Goal: Task Accomplishment & Management: Manage account settings

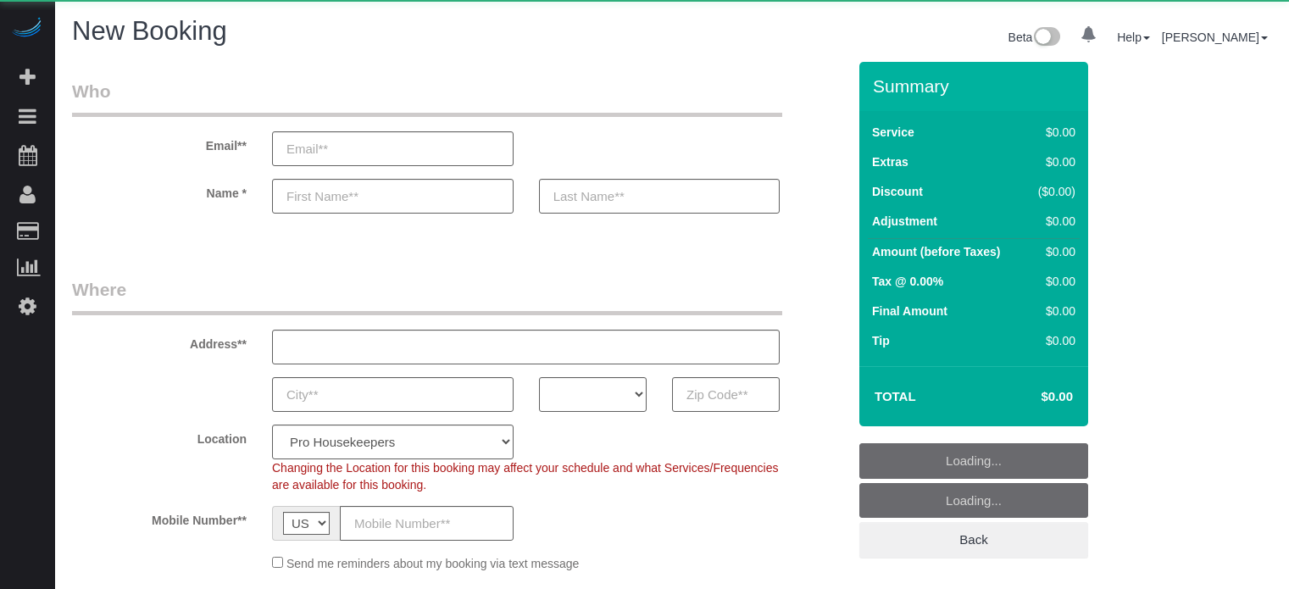
select select "4"
select select "number:9"
select select "object:1234"
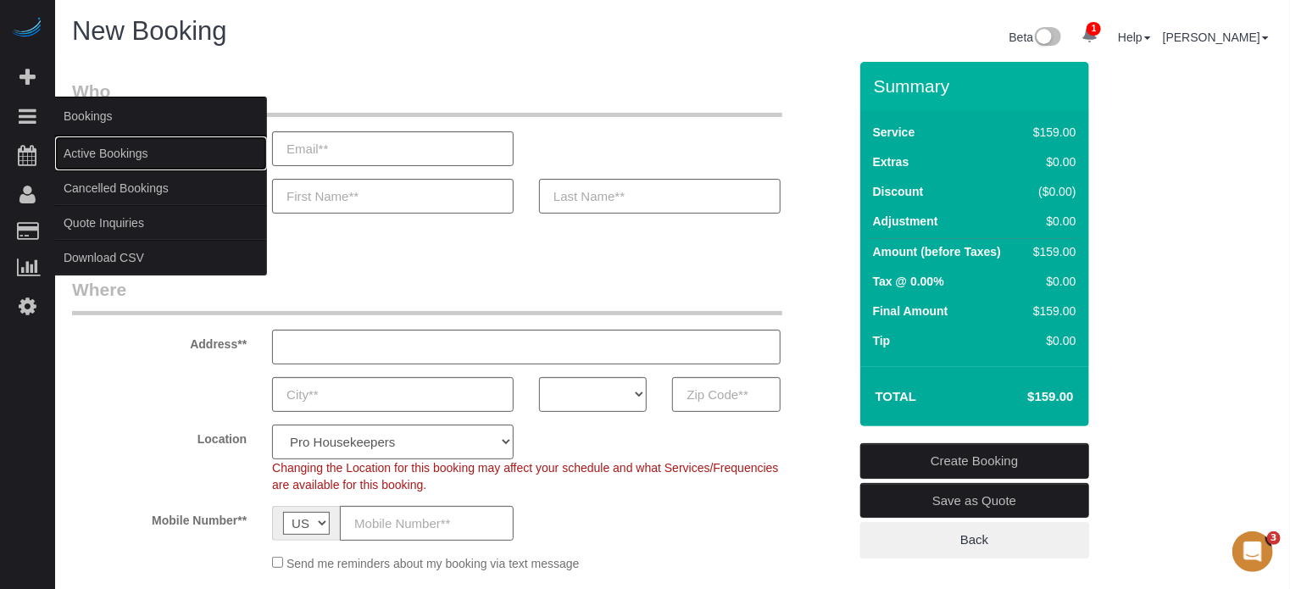
click at [90, 148] on link "Active Bookings" at bounding box center [161, 153] width 212 height 34
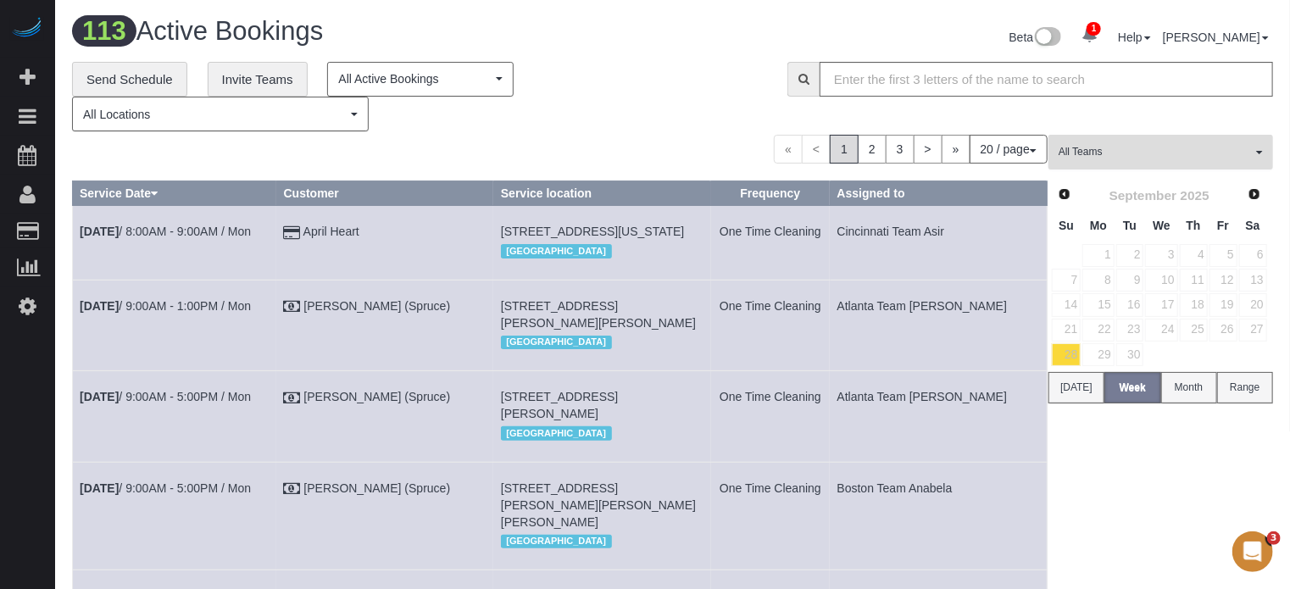
click at [1245, 149] on span "All Teams" at bounding box center [1154, 152] width 193 height 14
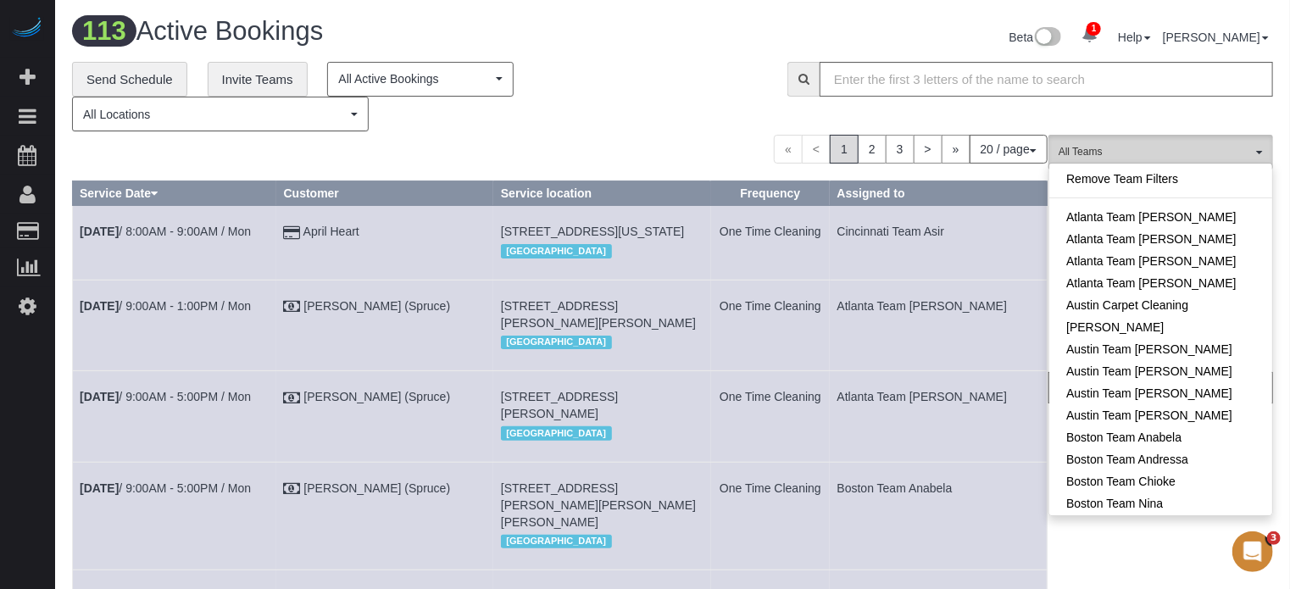
click at [1245, 149] on span "All Teams" at bounding box center [1154, 152] width 193 height 14
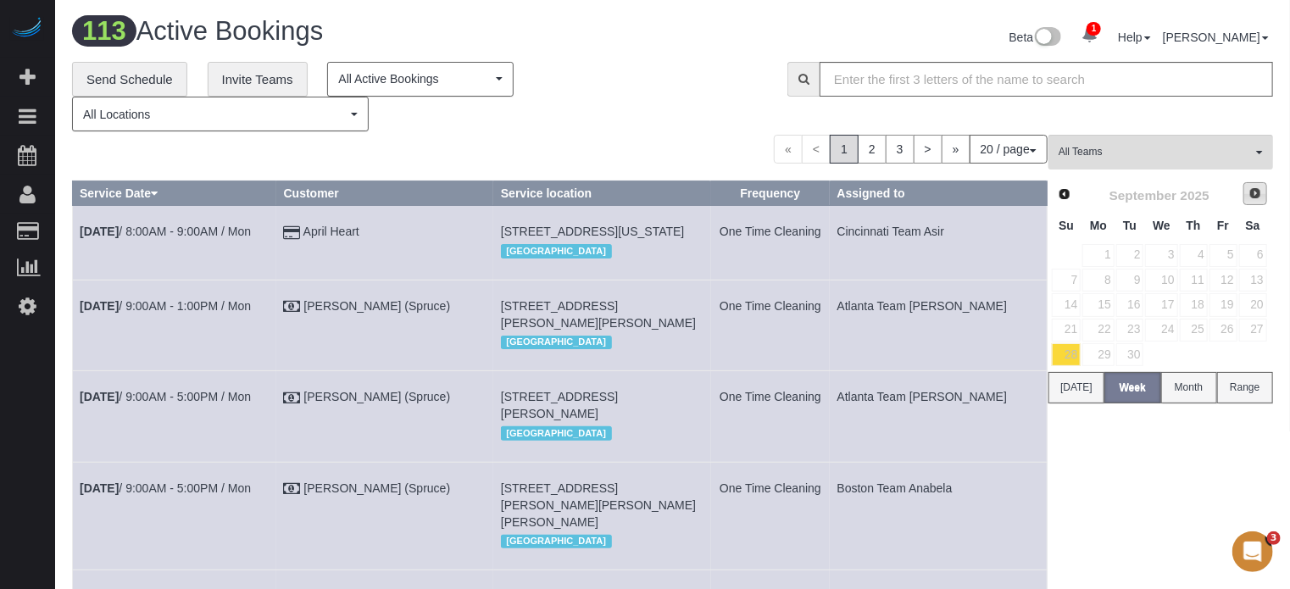
click at [1244, 183] on link "Next" at bounding box center [1255, 194] width 24 height 24
click at [1141, 255] on td at bounding box center [1130, 255] width 30 height 25
click at [1071, 192] on link "Prev" at bounding box center [1064, 194] width 24 height 24
click at [1125, 348] on link "30" at bounding box center [1130, 354] width 28 height 23
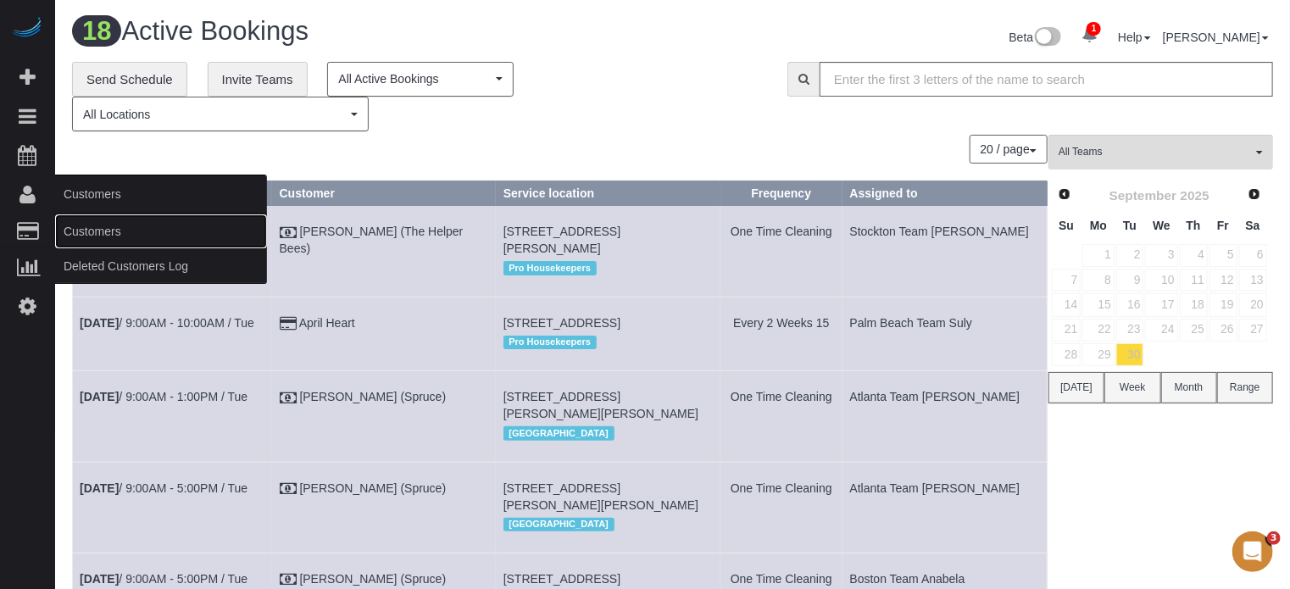
click at [89, 226] on link "Customers" at bounding box center [161, 231] width 212 height 34
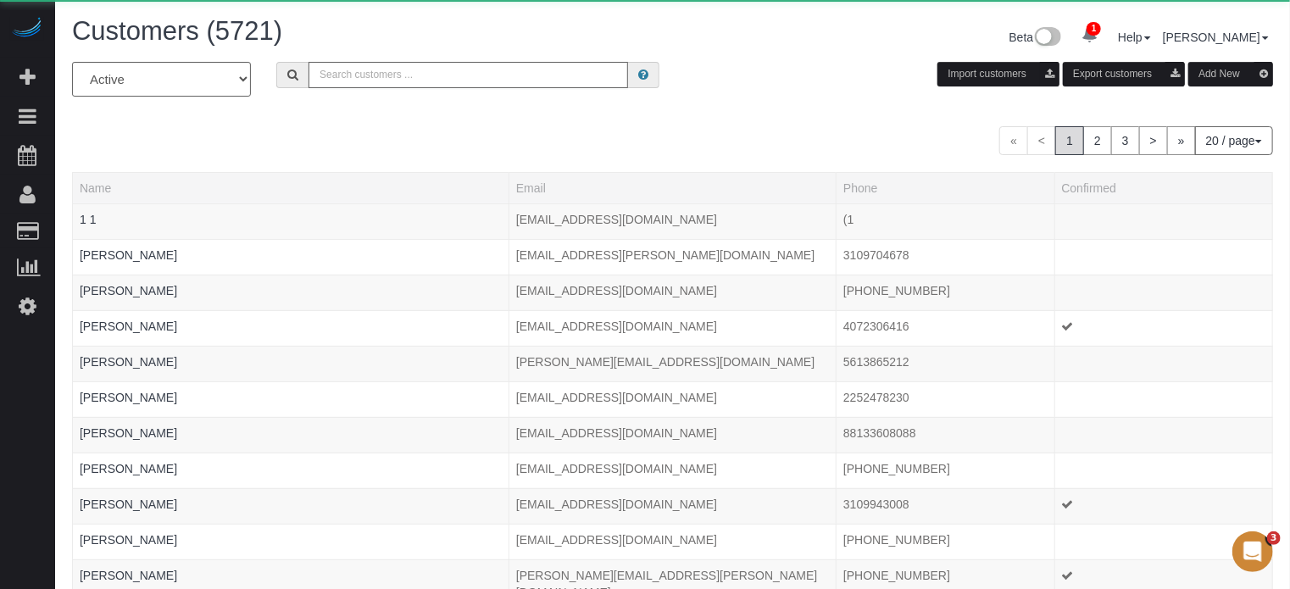
click at [414, 81] on input "text" at bounding box center [467, 75] width 319 height 26
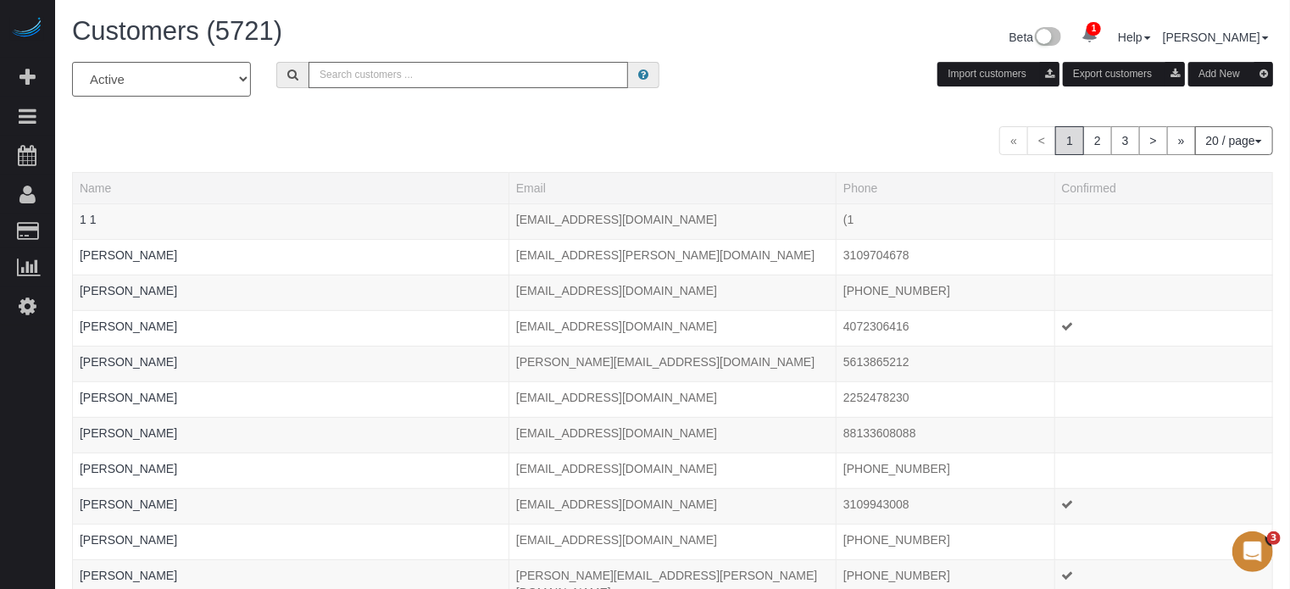
type input "Howard Shirley"
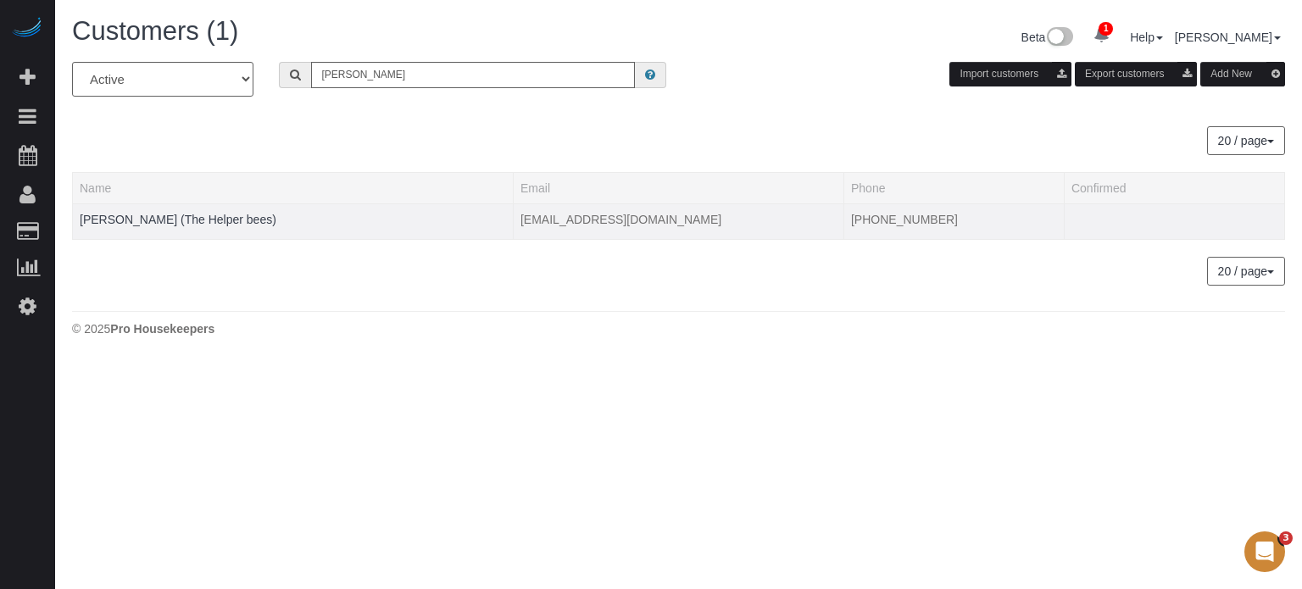
click at [215, 208] on td "Howard Shirley (The Helper bees)" at bounding box center [293, 221] width 441 height 36
click at [219, 219] on link "Howard Shirley (The Helper bees)" at bounding box center [178, 220] width 197 height 14
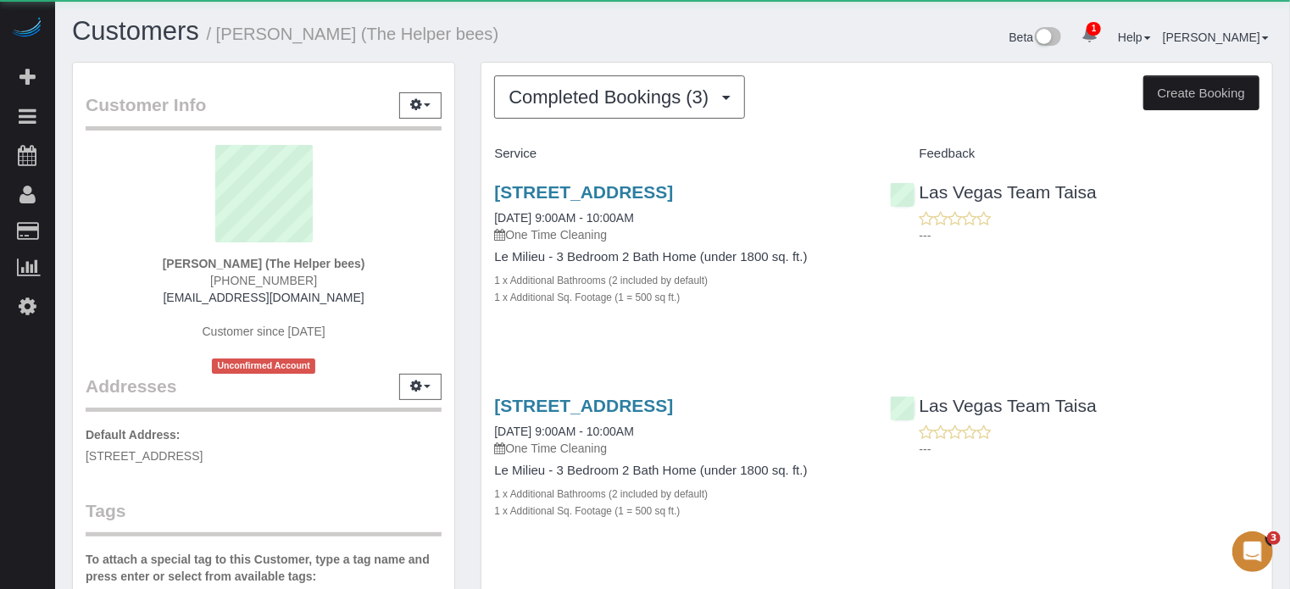
click at [565, 125] on div "Completed Bookings (3) Completed Bookings (3) Upcoming Bookings (10) Cancelled …" at bounding box center [876, 442] width 791 height 759
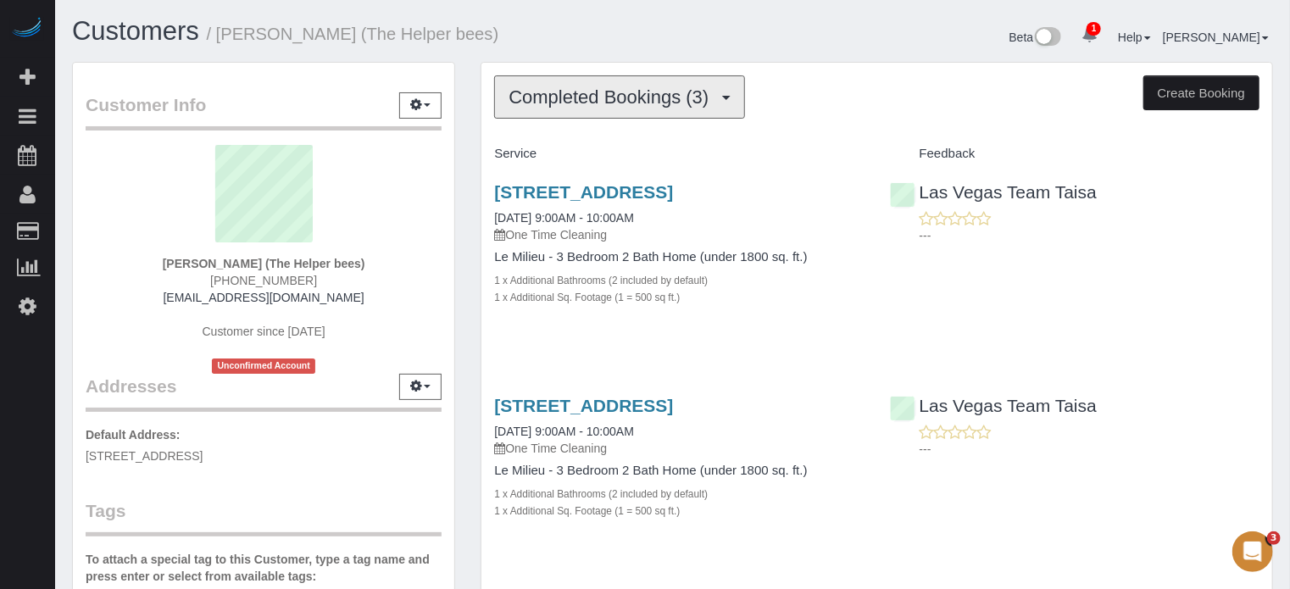
click at [569, 111] on button "Completed Bookings (3)" at bounding box center [619, 96] width 251 height 43
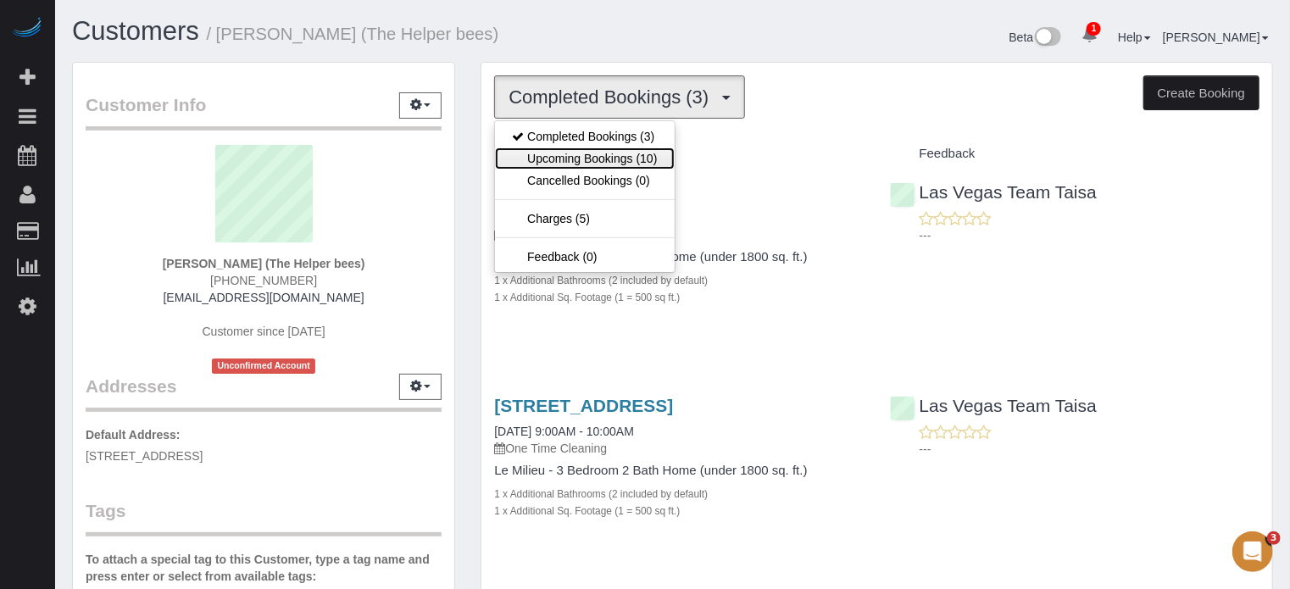
click at [603, 159] on link "Upcoming Bookings (10)" at bounding box center [584, 158] width 179 height 22
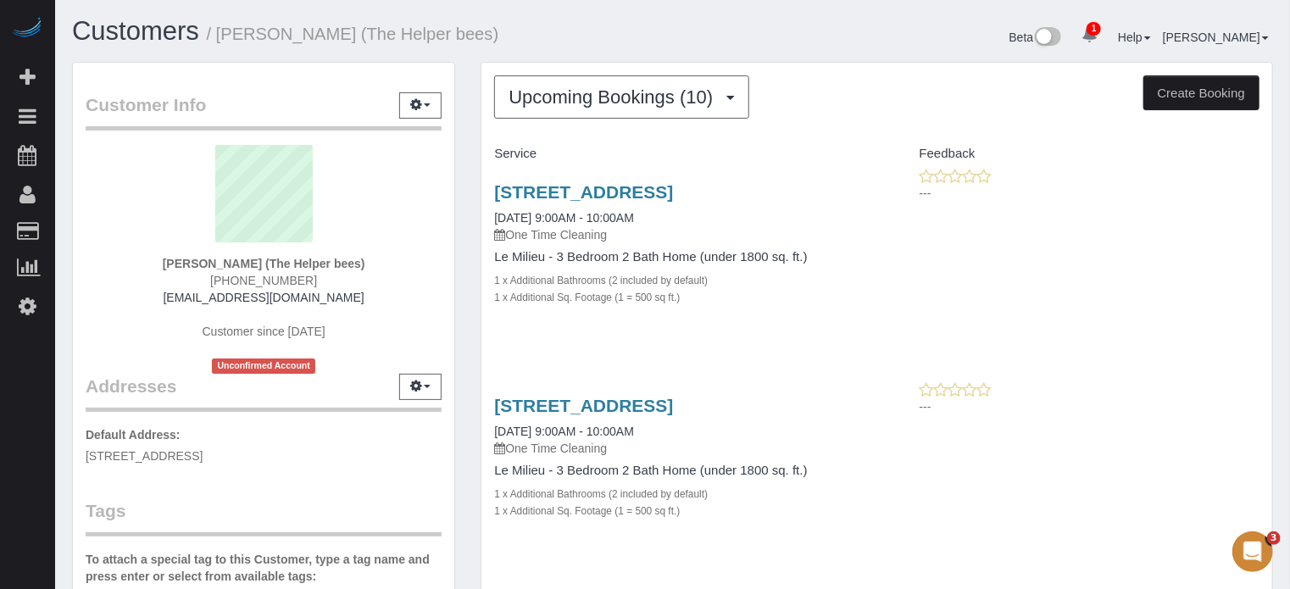
click at [1223, 408] on p "---" at bounding box center [1089, 406] width 340 height 17
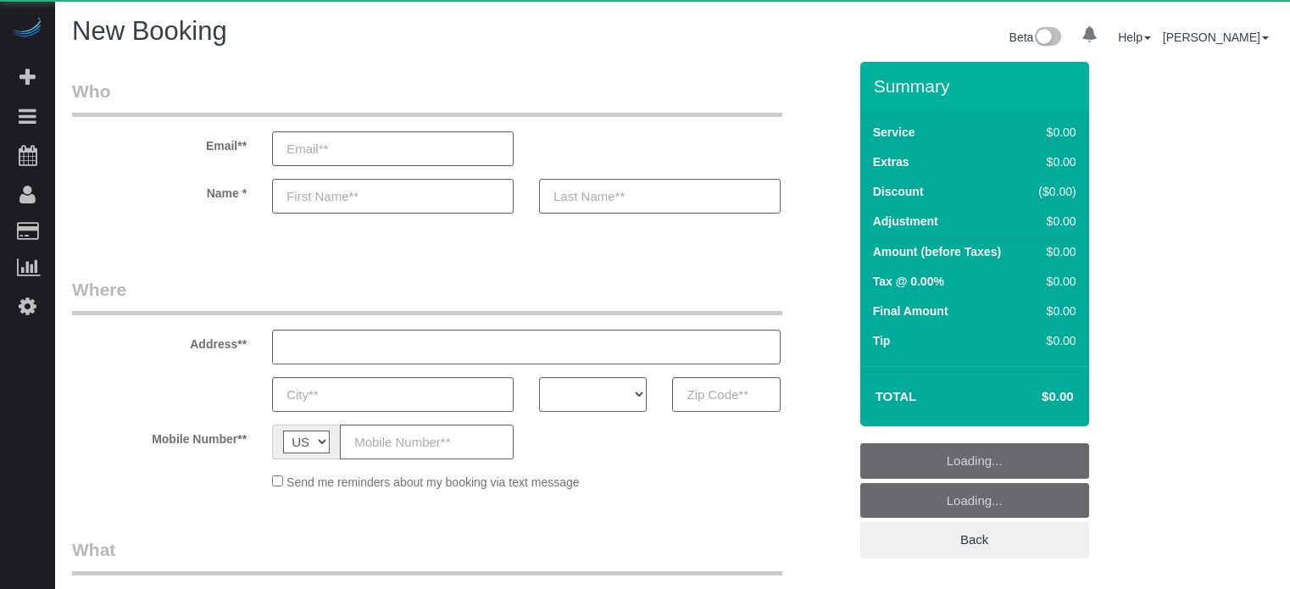
select select "number:9"
select select "object:1234"
select select "4"
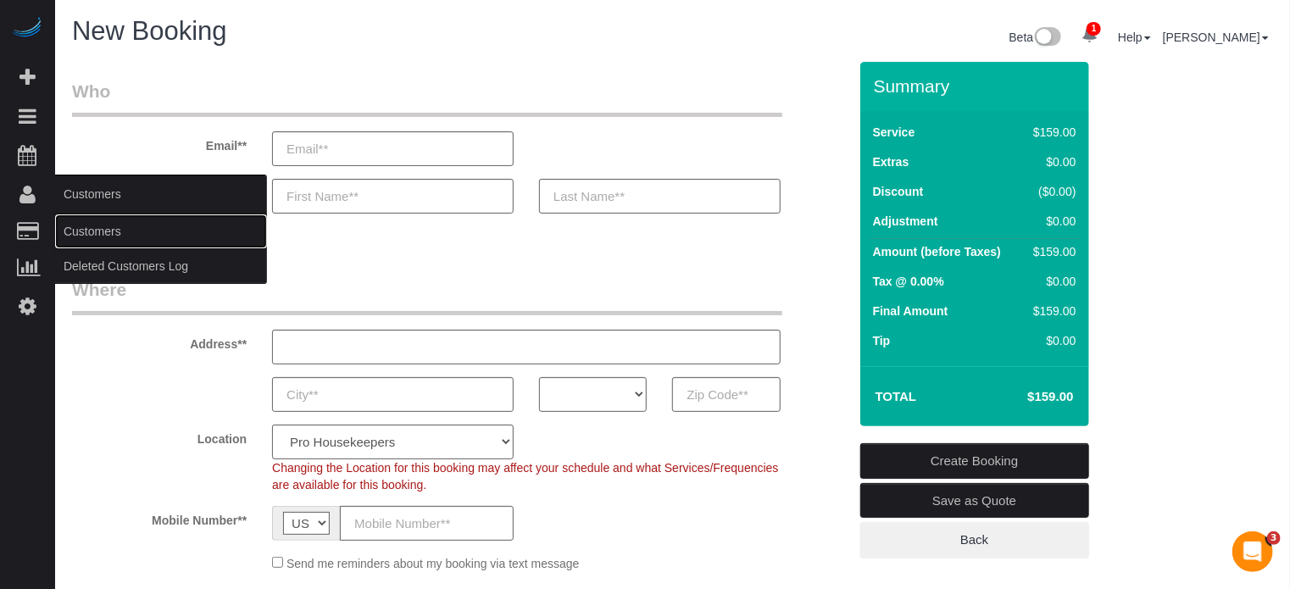
click at [98, 227] on link "Customers" at bounding box center [161, 231] width 212 height 34
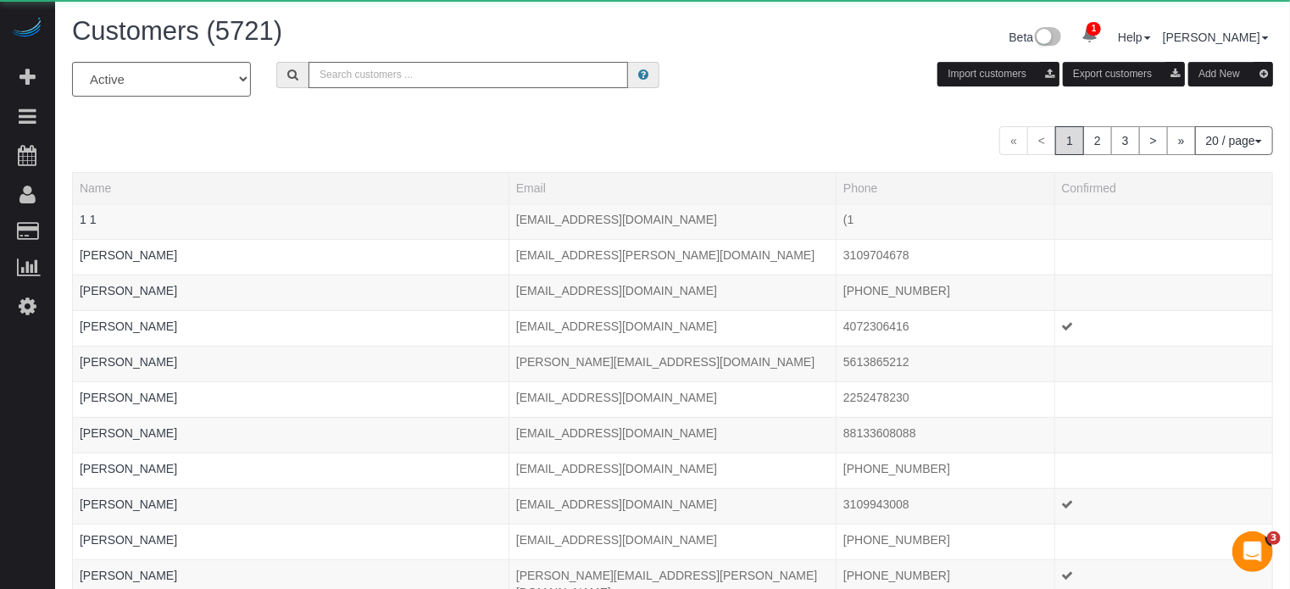
click at [425, 81] on input "text" at bounding box center [467, 75] width 319 height 26
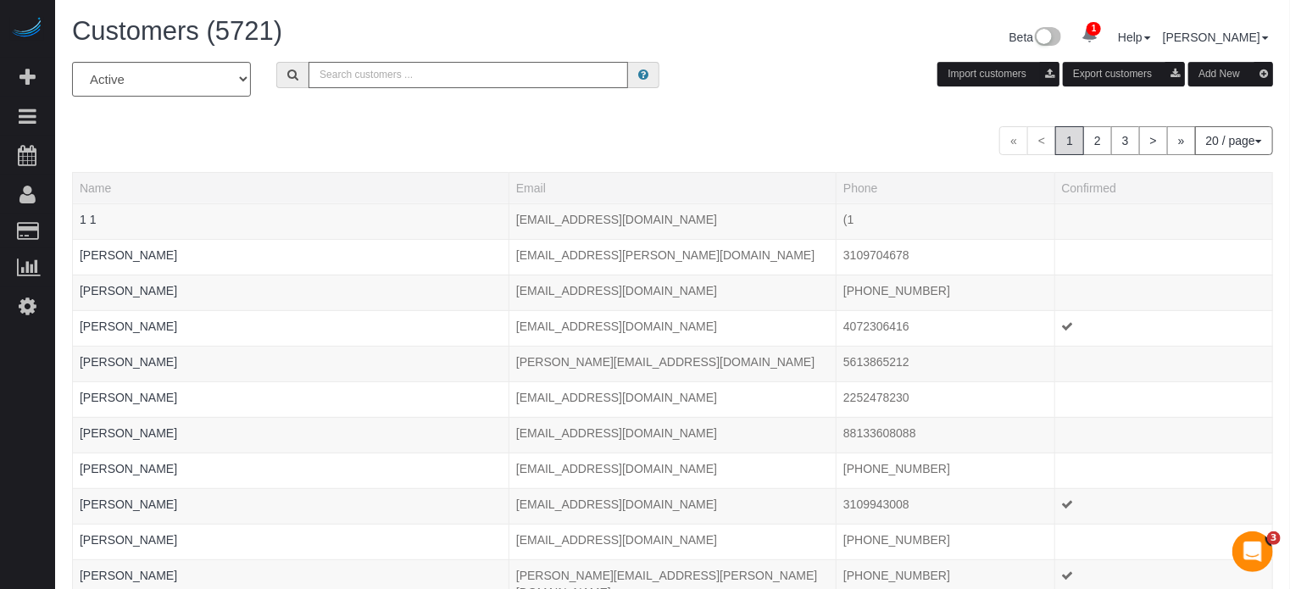
paste input "nykeyarenee84@gmail.com"
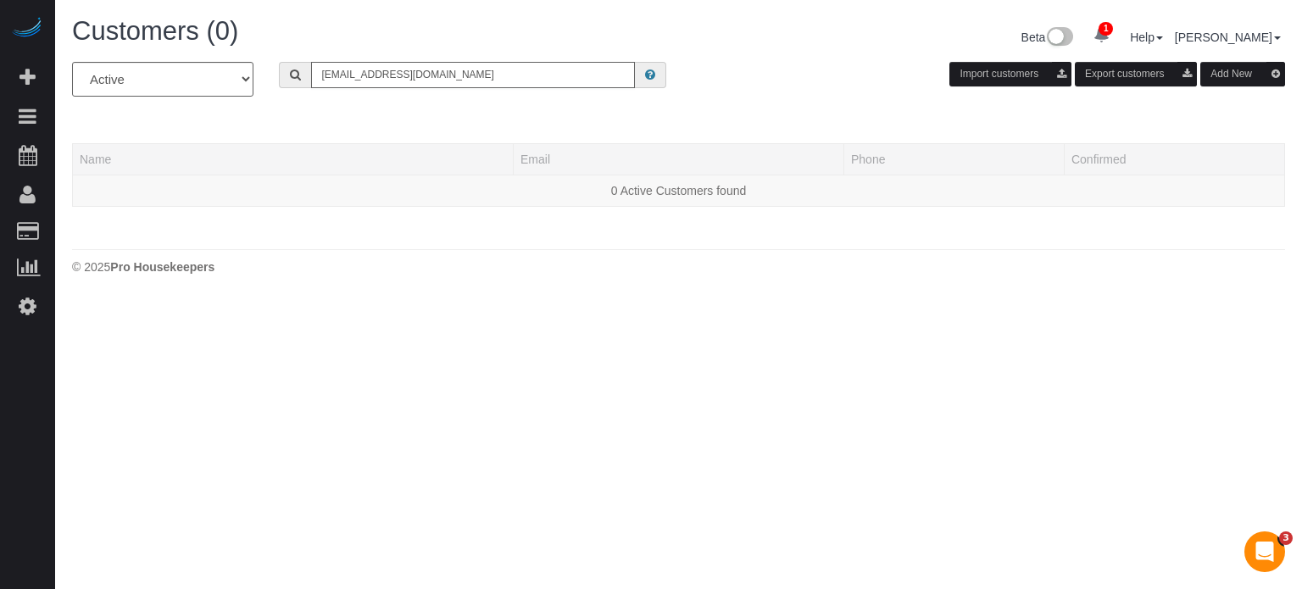
type input "nykeyarenee84@gmail.com"
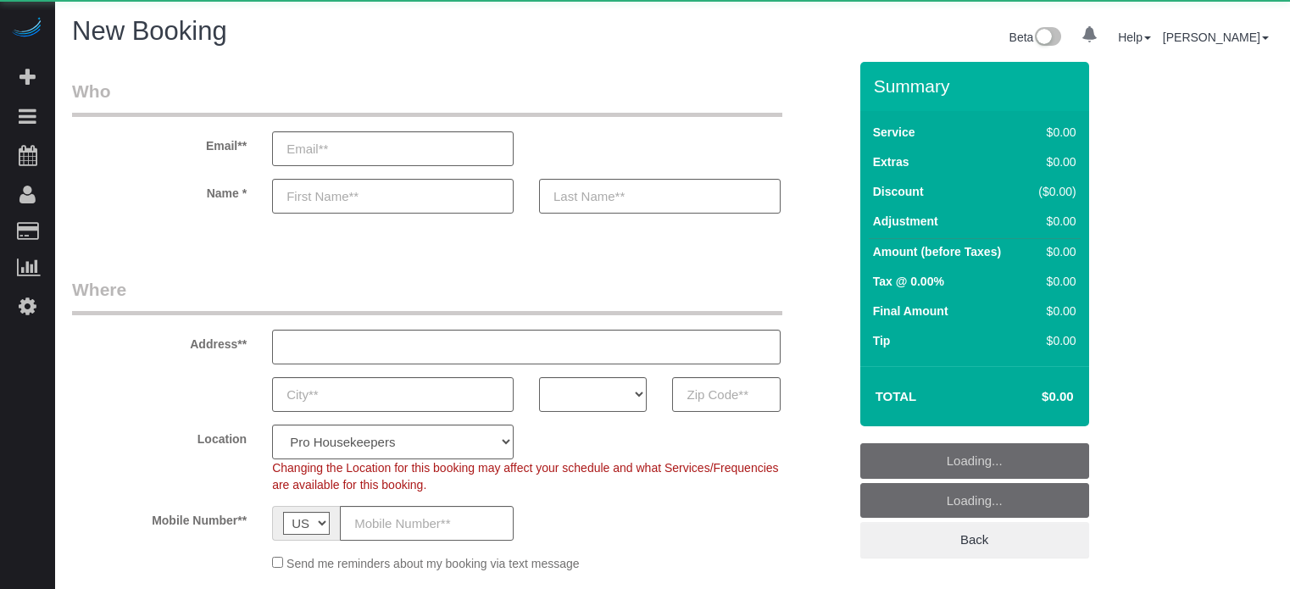
select select "4"
select select "number:9"
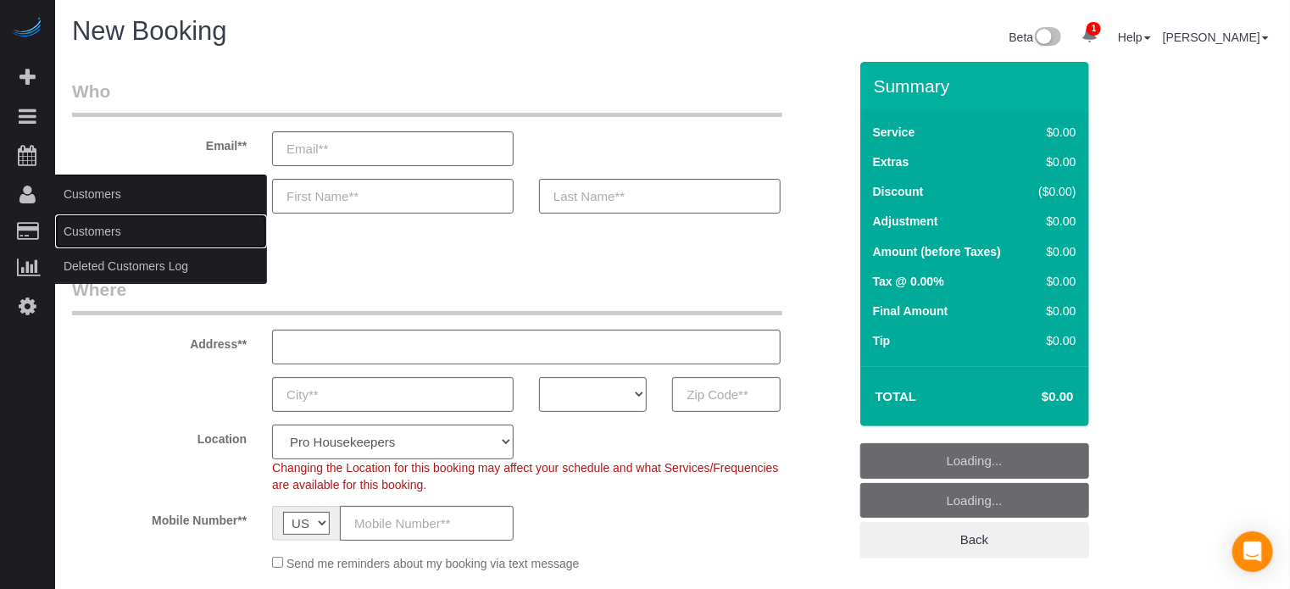
click at [98, 220] on link "Customers" at bounding box center [161, 231] width 212 height 34
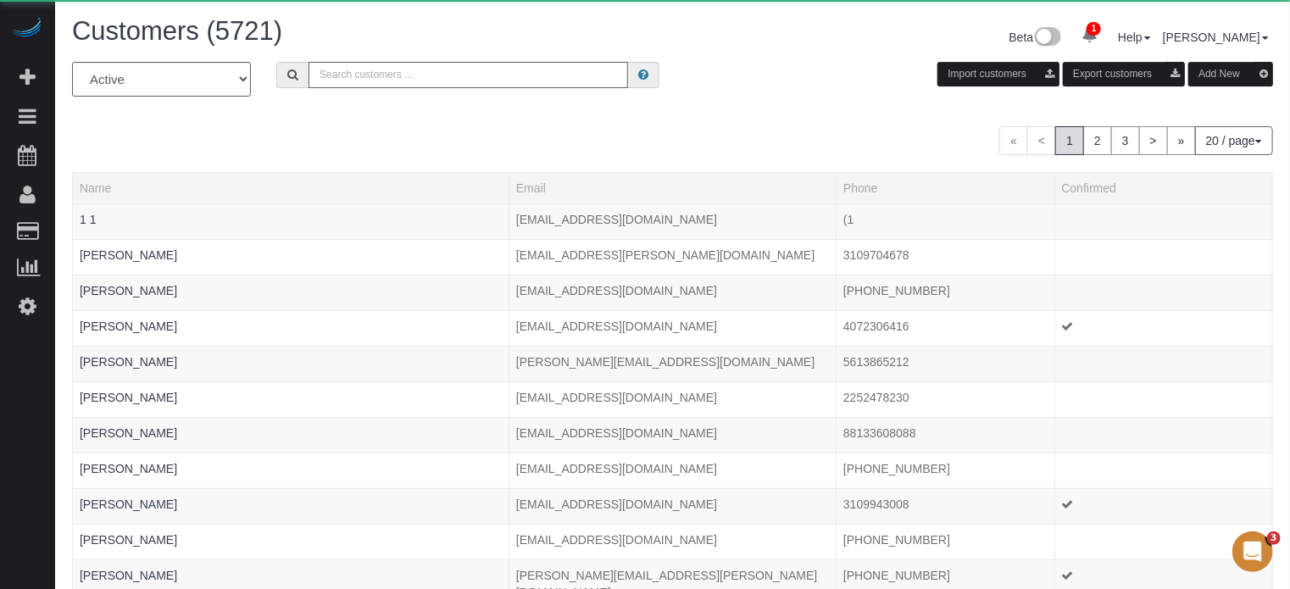
click at [388, 67] on input "text" at bounding box center [467, 75] width 319 height 26
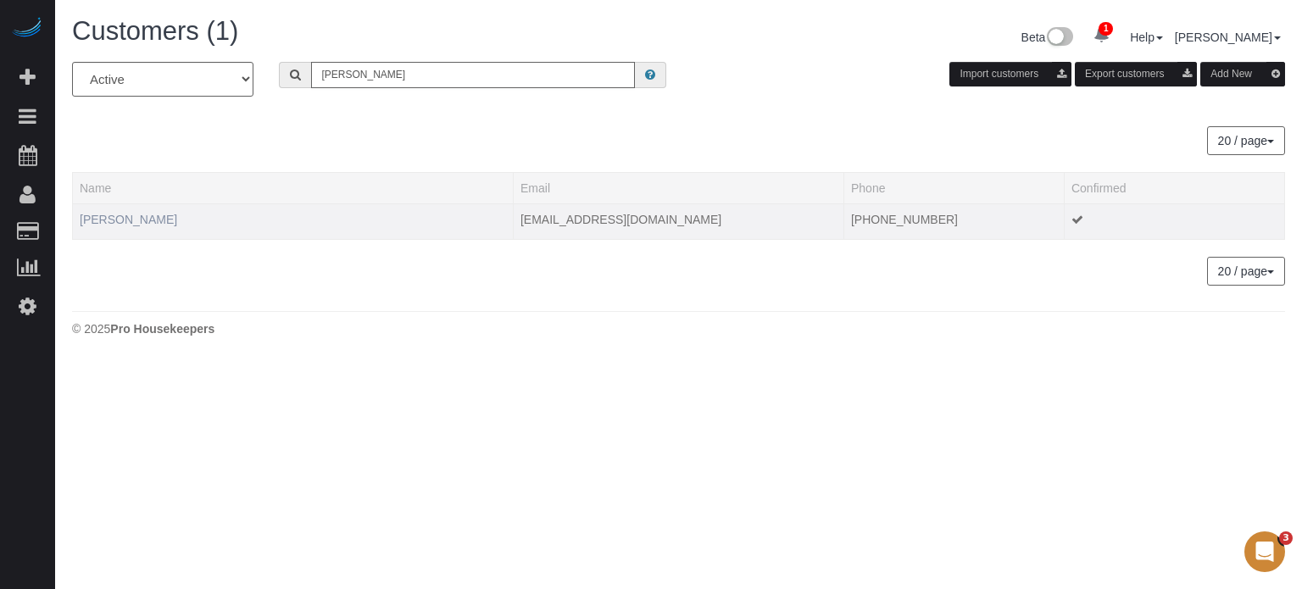
type input "brennan r"
click at [156, 215] on link "Brennan Rucker" at bounding box center [128, 220] width 97 height 14
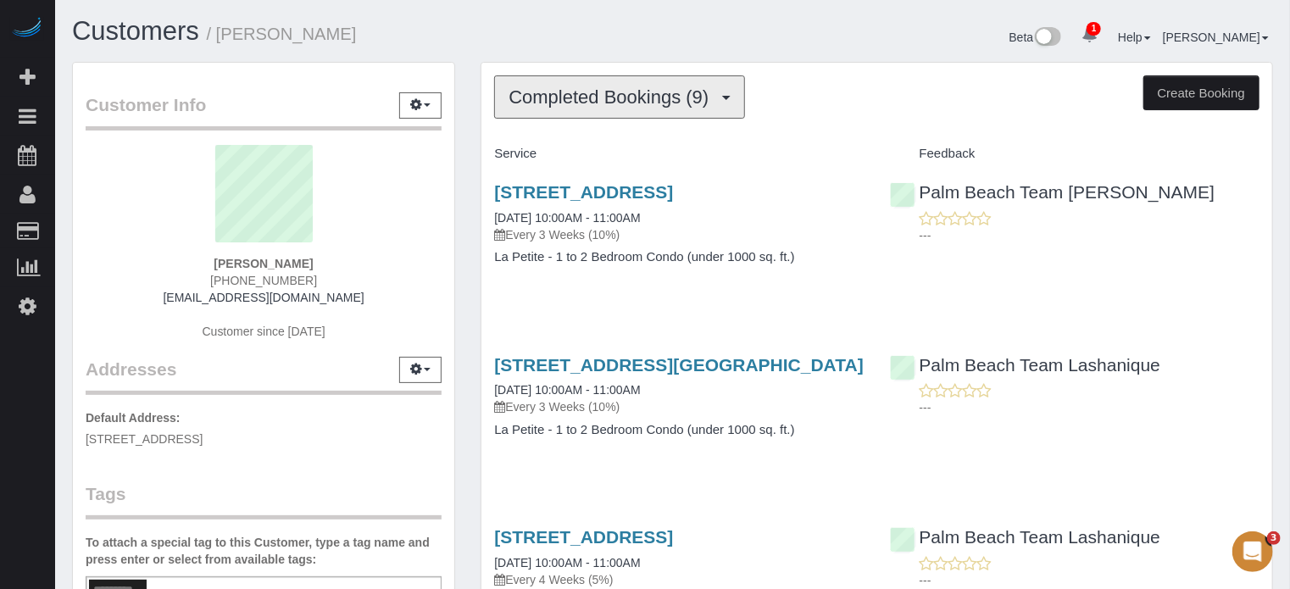
click at [580, 103] on span "Completed Bookings (9)" at bounding box center [612, 96] width 208 height 21
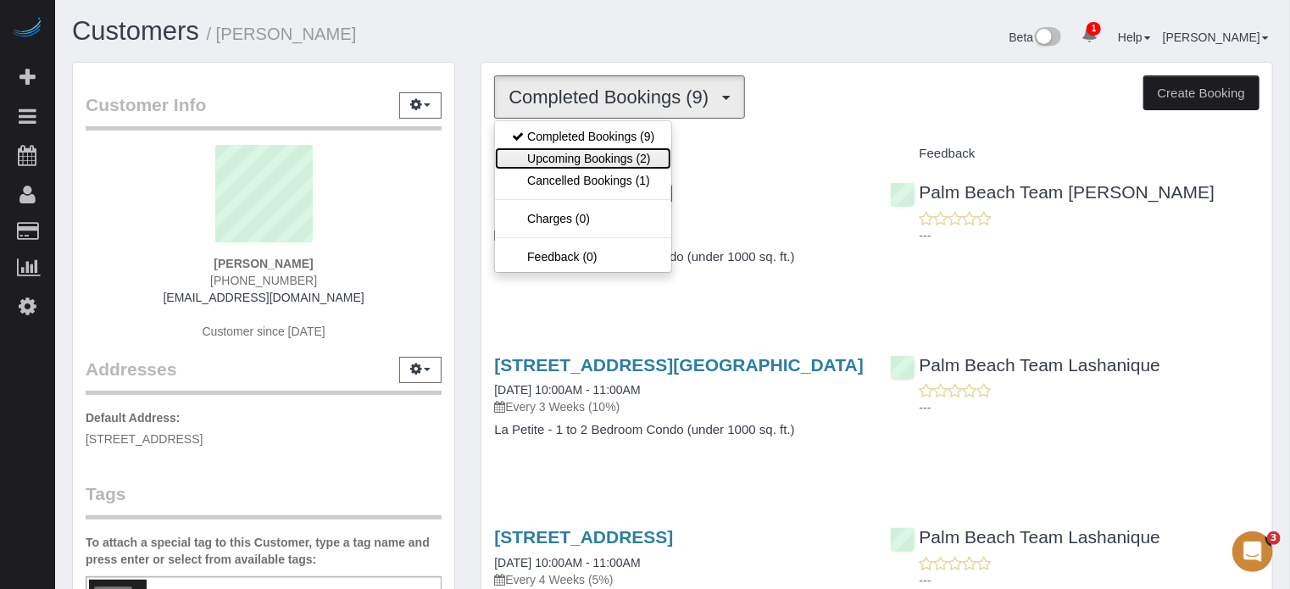
click at [580, 148] on link "Upcoming Bookings (2)" at bounding box center [583, 158] width 176 height 22
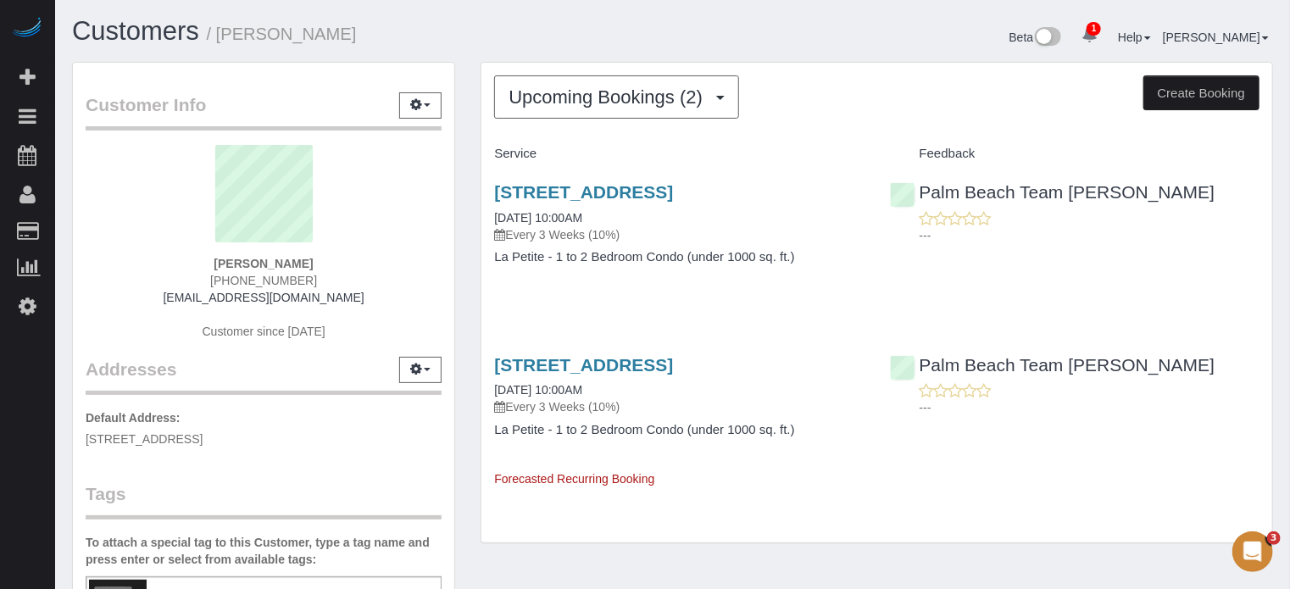
click at [472, 175] on div "Upcoming Bookings (2) Completed Bookings (9) Upcoming Bookings (2) Cancelled Bo…" at bounding box center [877, 311] width 818 height 499
click at [468, 186] on div "Upcoming Bookings (2) Completed Bookings (9) Upcoming Bookings (2) Cancelled Bo…" at bounding box center [877, 311] width 818 height 499
click at [1264, 364] on div "Upcoming Bookings (2) Completed Bookings (9) Upcoming Bookings (2) Cancelled Bo…" at bounding box center [876, 303] width 791 height 480
click at [558, 202] on link "499 Evernia St, Apt/Suite Unit 739, West Palm Beach, Fl 33401, West Palm Beach,…" at bounding box center [583, 191] width 179 height 19
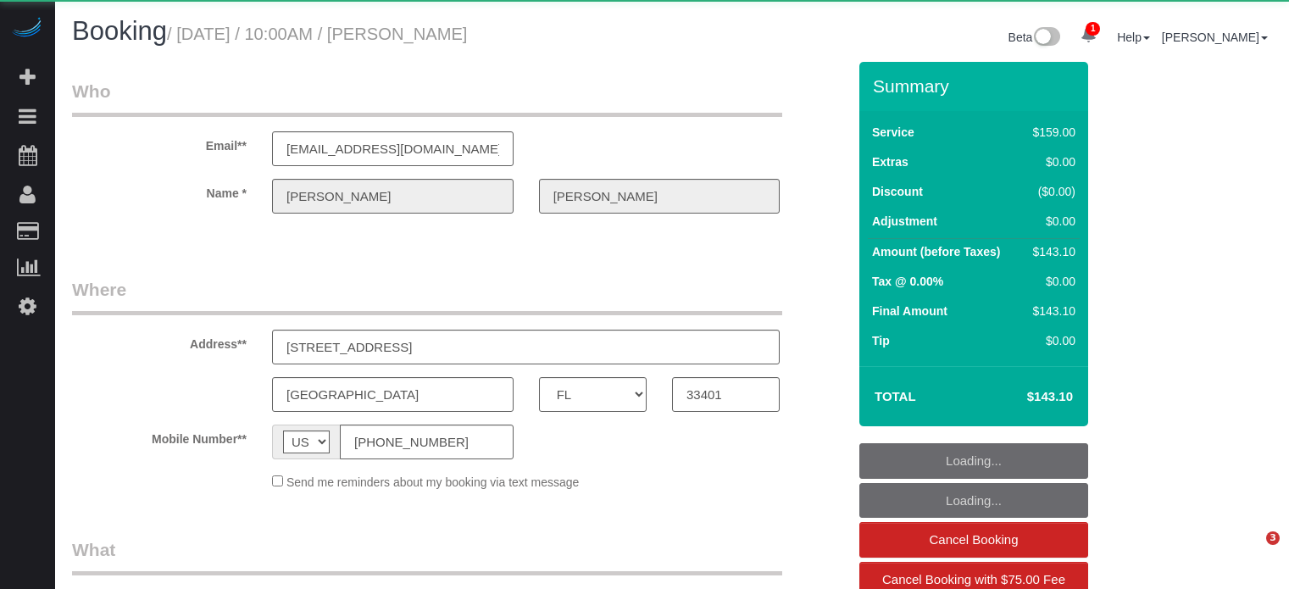
select select "FL"
select select "object:845"
select select "4"
select select "number:9"
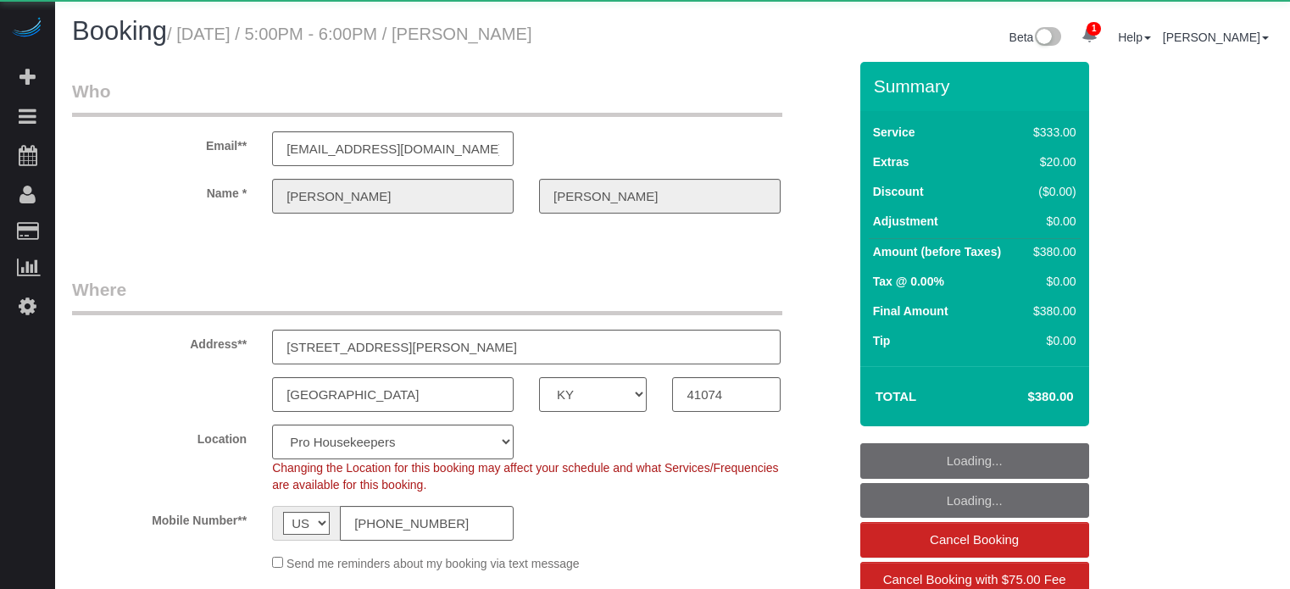
select select "KY"
select select "number:9"
select select "6"
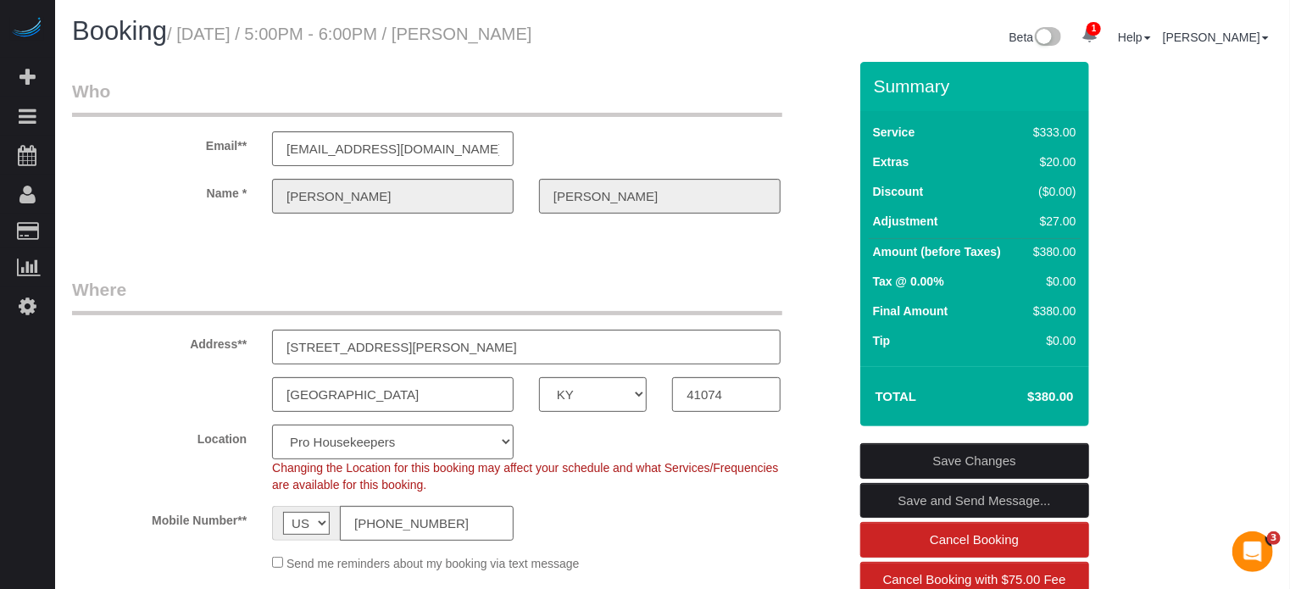
click at [169, 239] on fieldset "Who Email** [EMAIL_ADDRESS][DOMAIN_NAME] Name * [PERSON_NAME]" at bounding box center [459, 161] width 775 height 164
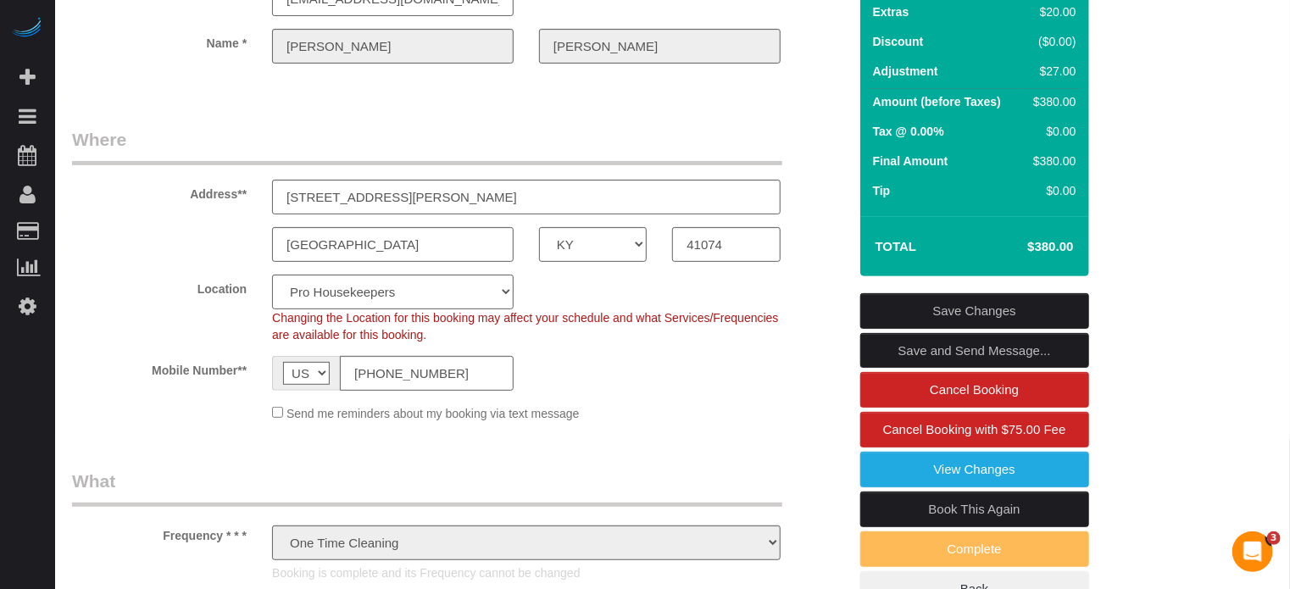
scroll to position [254, 0]
